Goal: Task Accomplishment & Management: Manage account settings

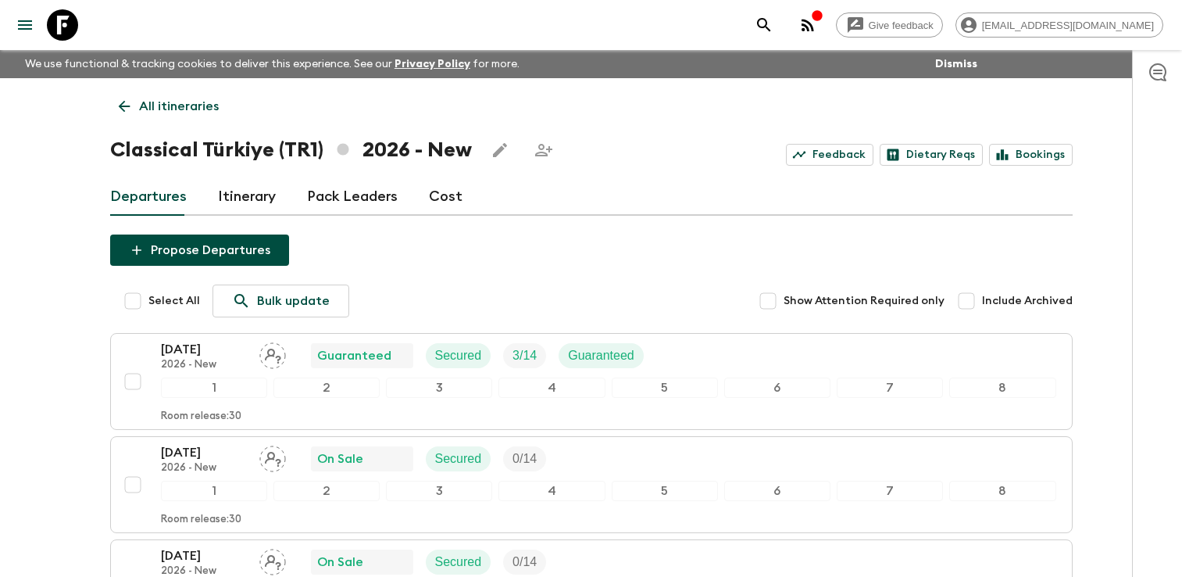
scroll to position [156, 0]
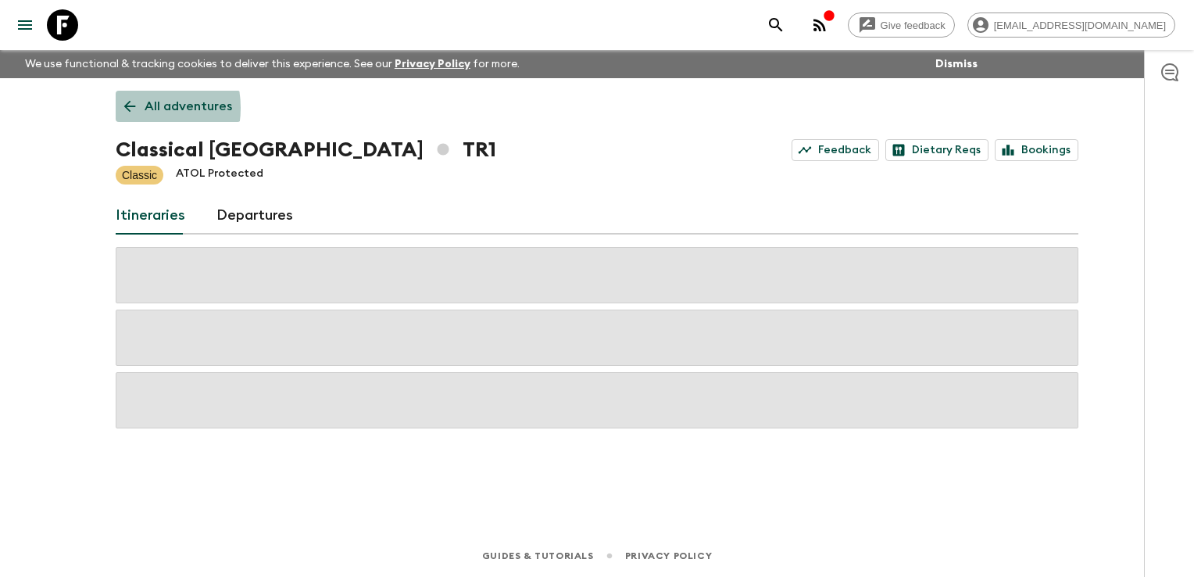
click at [129, 108] on icon at bounding box center [129, 106] width 17 height 17
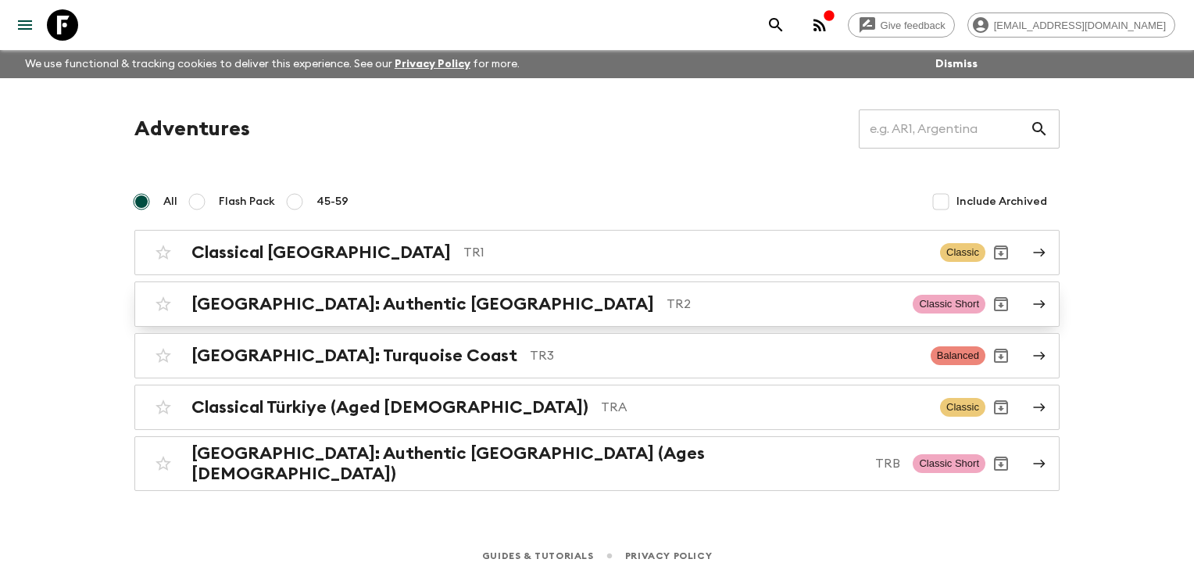
click at [220, 300] on h2 "[GEOGRAPHIC_DATA]: Authentic [GEOGRAPHIC_DATA]" at bounding box center [422, 304] width 463 height 20
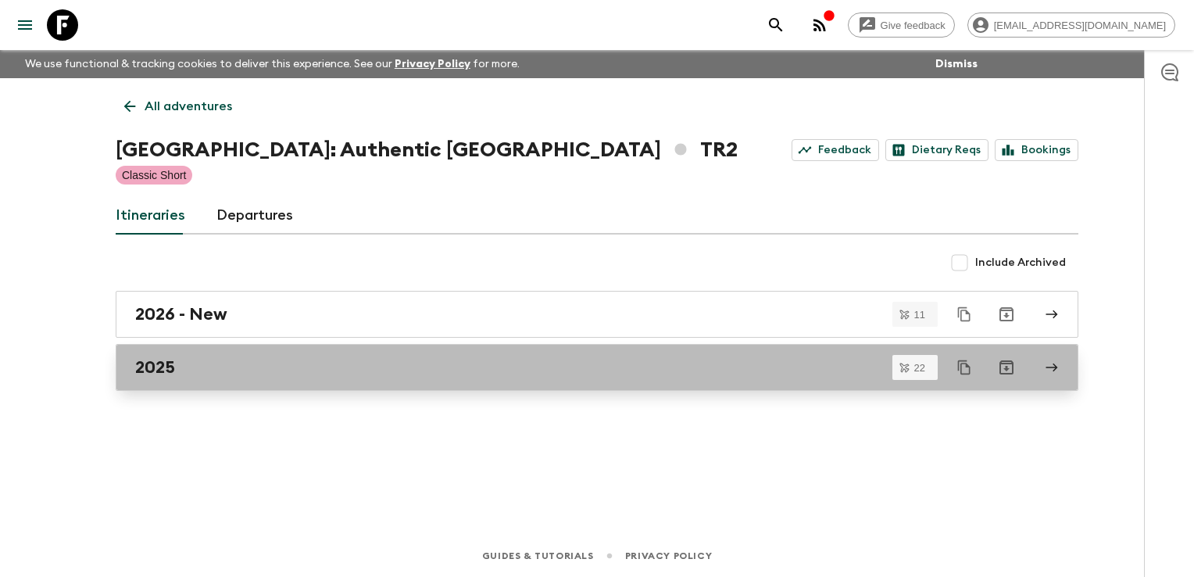
click at [220, 364] on div "2025" at bounding box center [582, 367] width 894 height 20
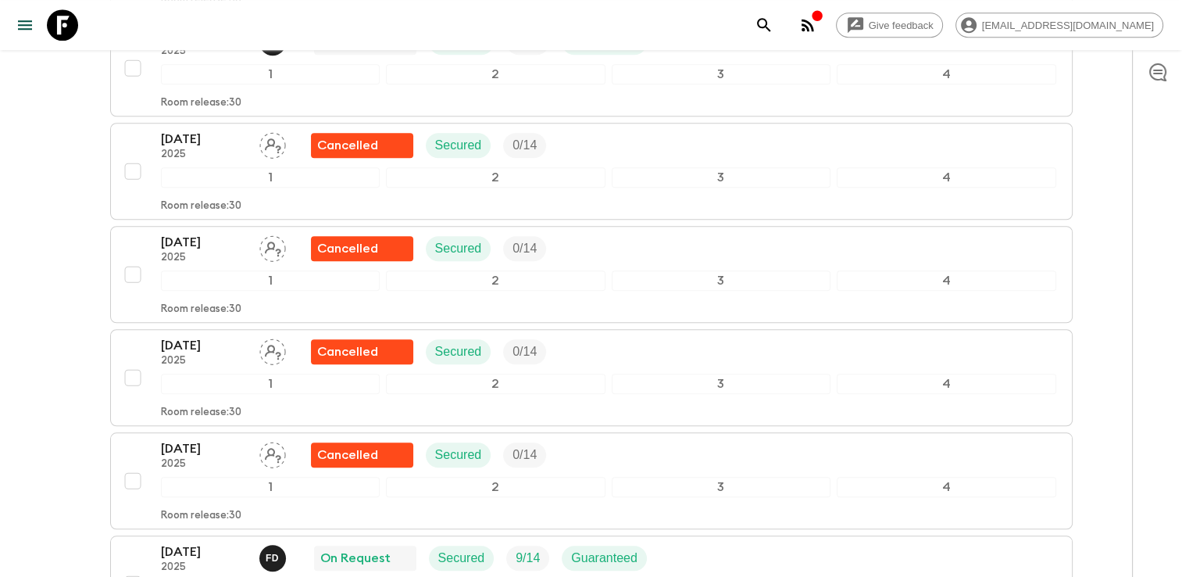
scroll to position [1563, 0]
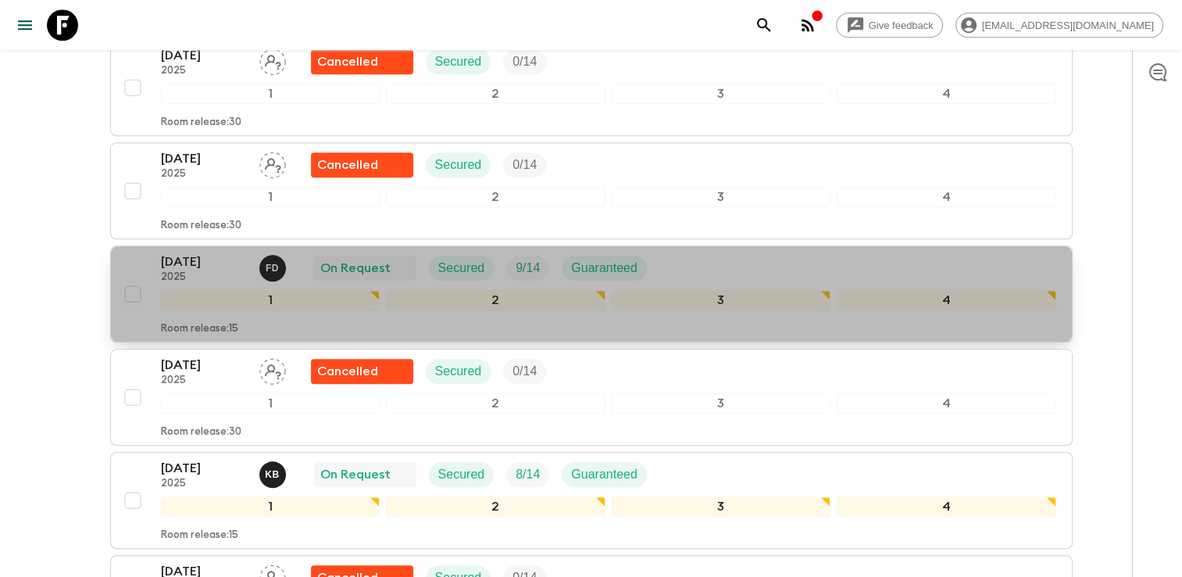
click at [694, 252] on div "[DATE] 2025 F D On Request Secured 9 / 14 Guaranteed" at bounding box center [609, 267] width 896 height 31
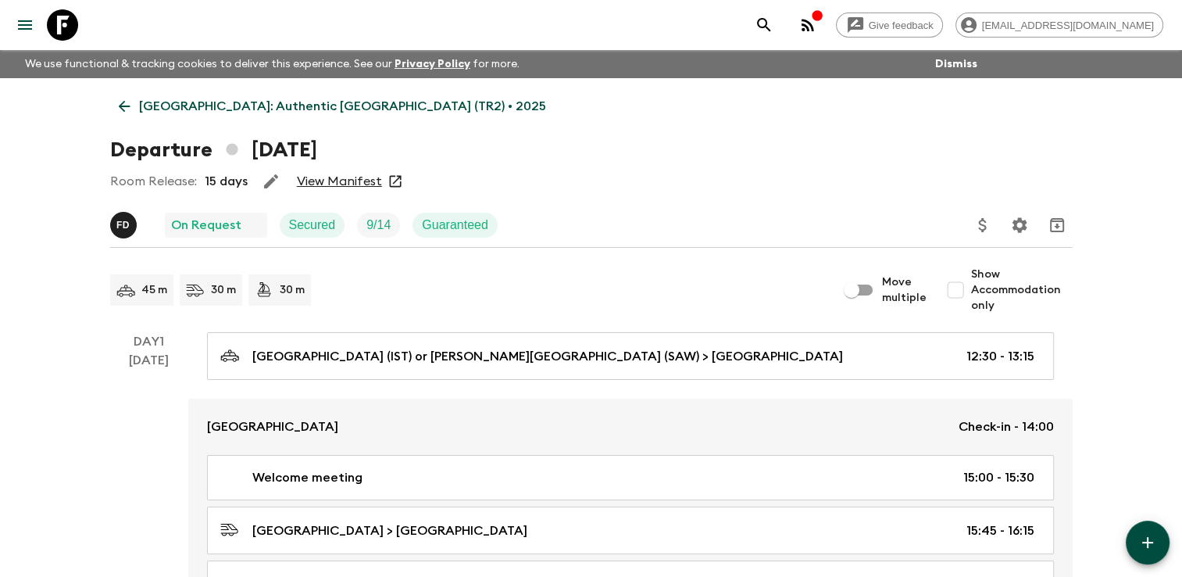
click at [352, 183] on link "View Manifest" at bounding box center [339, 181] width 85 height 16
